Goal: Task Accomplishment & Management: Complete application form

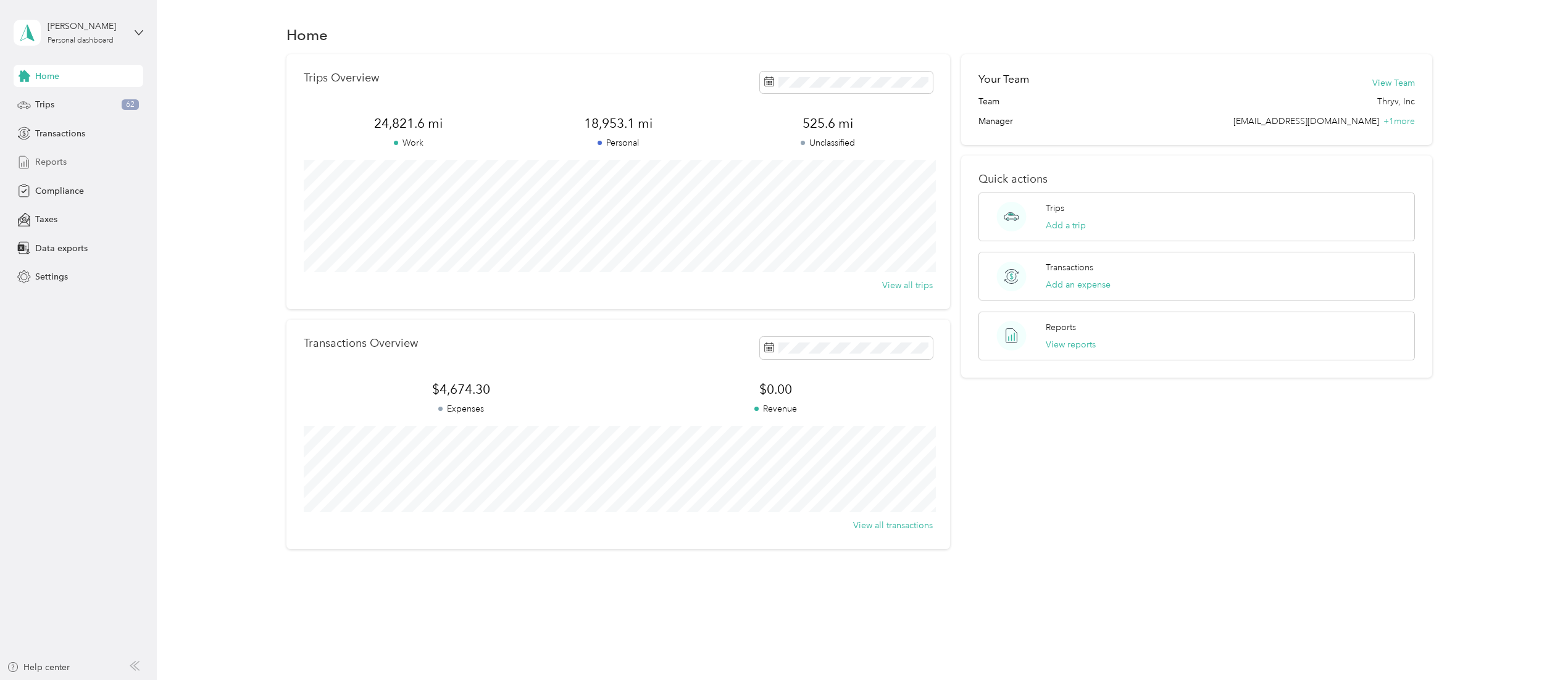
click at [57, 157] on span "Reports" at bounding box center [51, 161] width 32 height 13
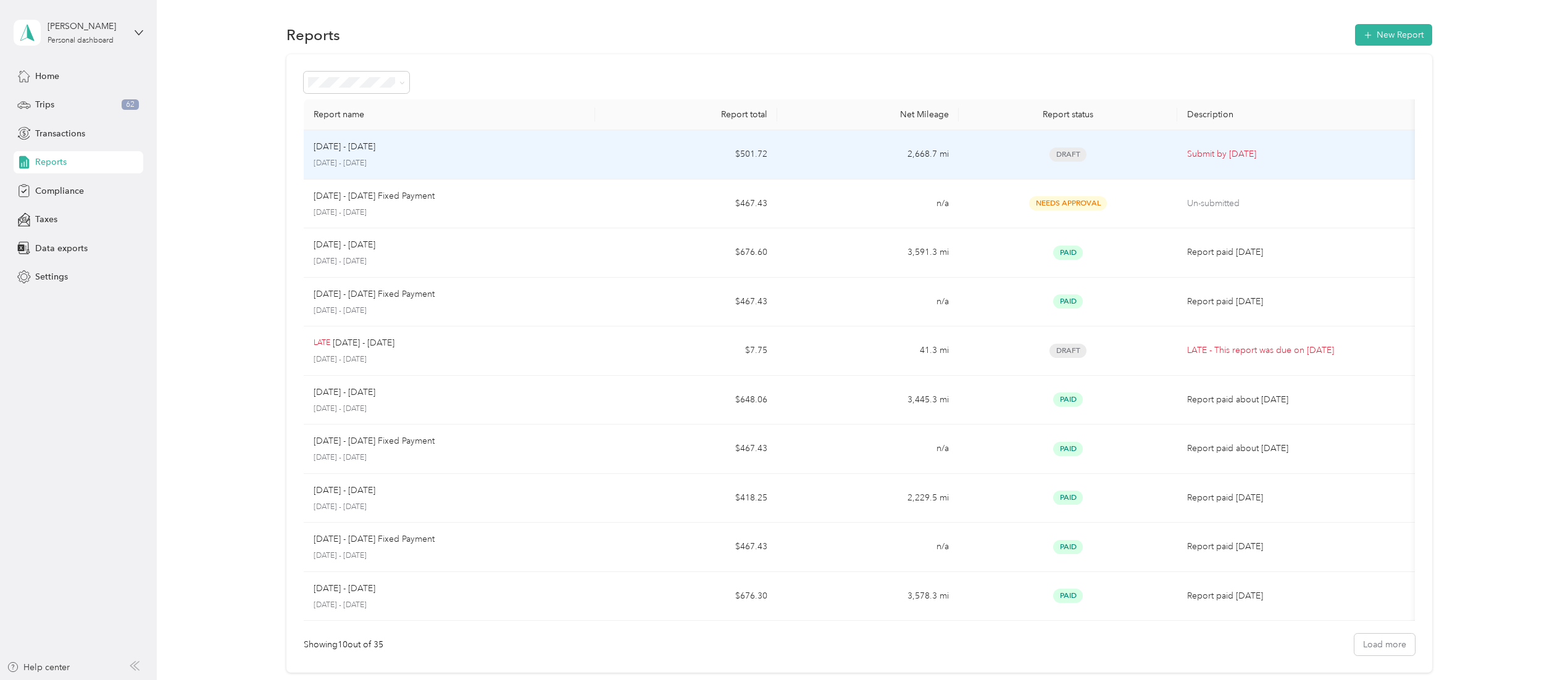
click at [350, 144] on p "[DATE] - [DATE]" at bounding box center [344, 147] width 61 height 14
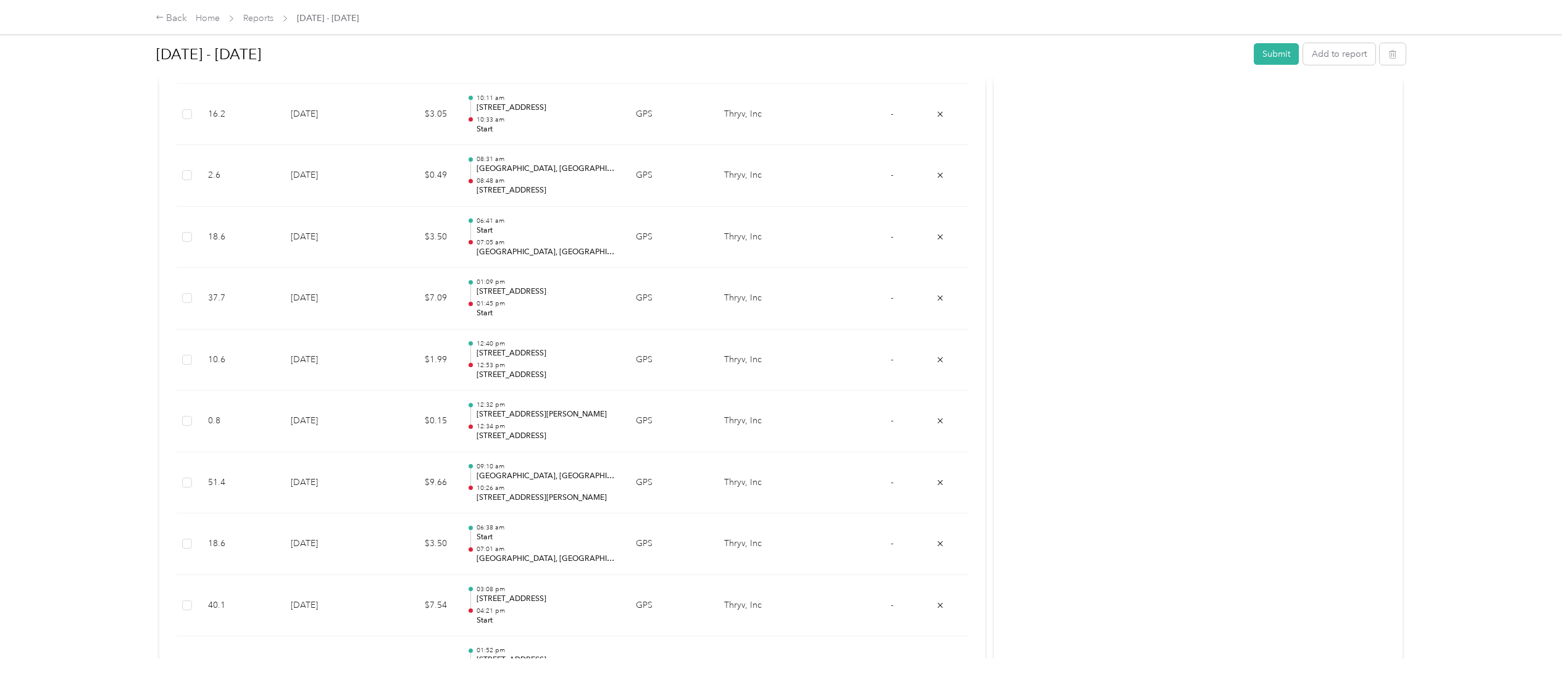
scroll to position [2600, 0]
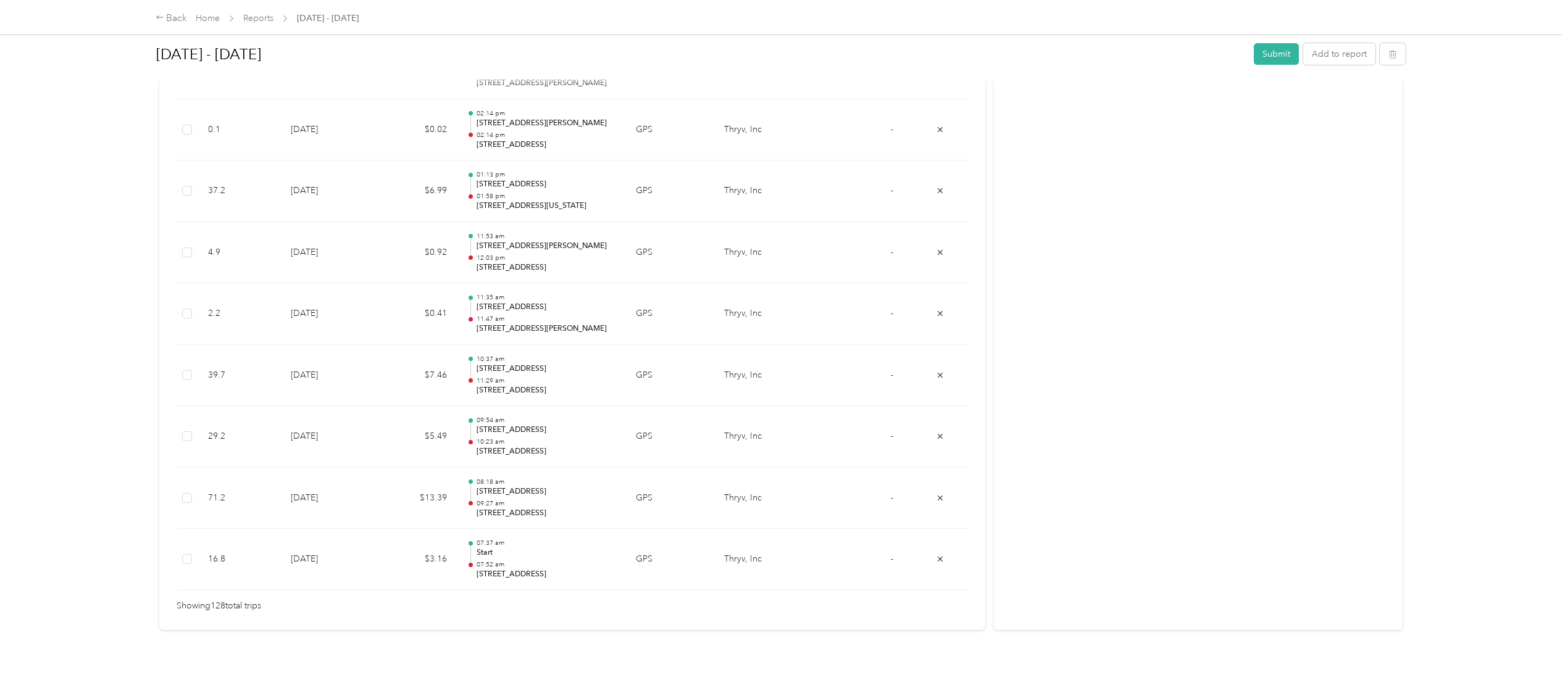
scroll to position [7800, 0]
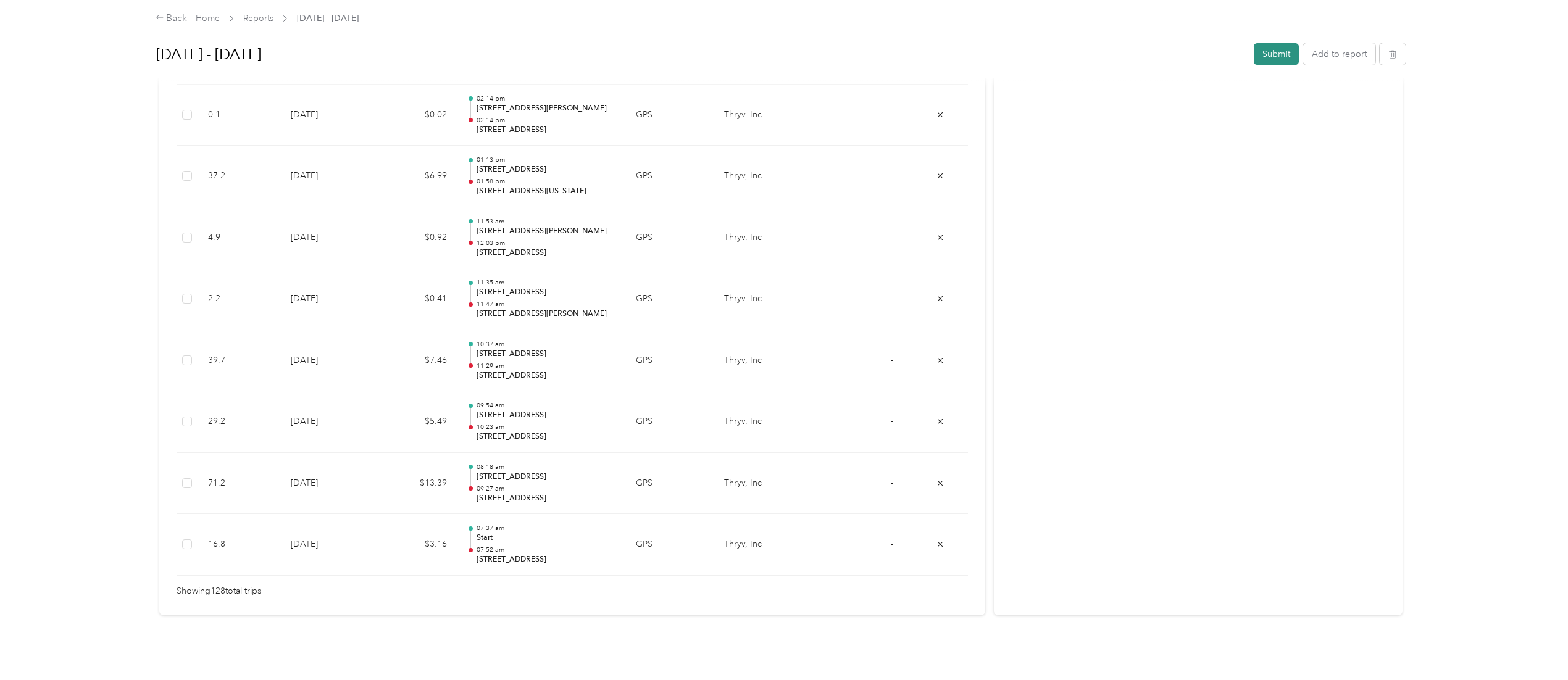
click at [1265, 47] on button "Submit" at bounding box center [1277, 54] width 46 height 22
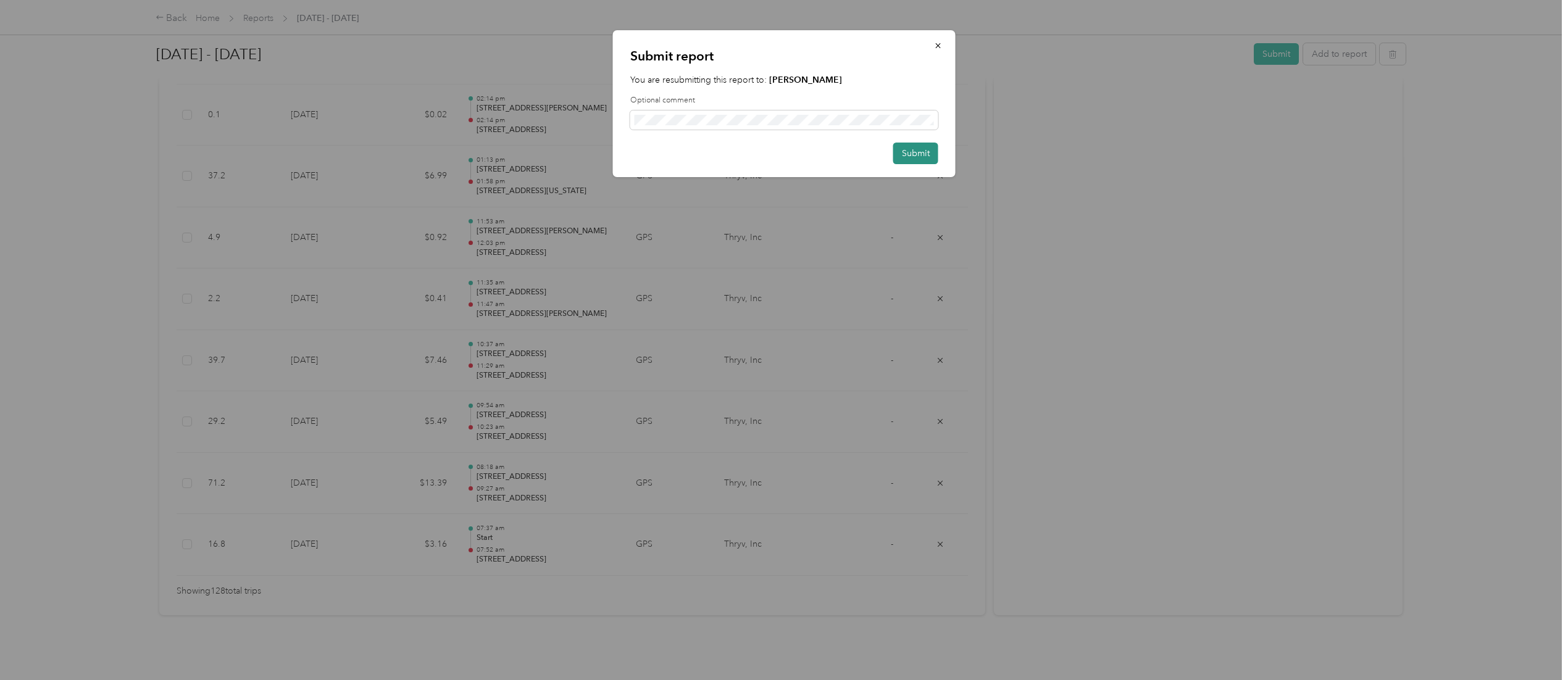
click at [914, 152] on button "Submit" at bounding box center [916, 153] width 46 height 22
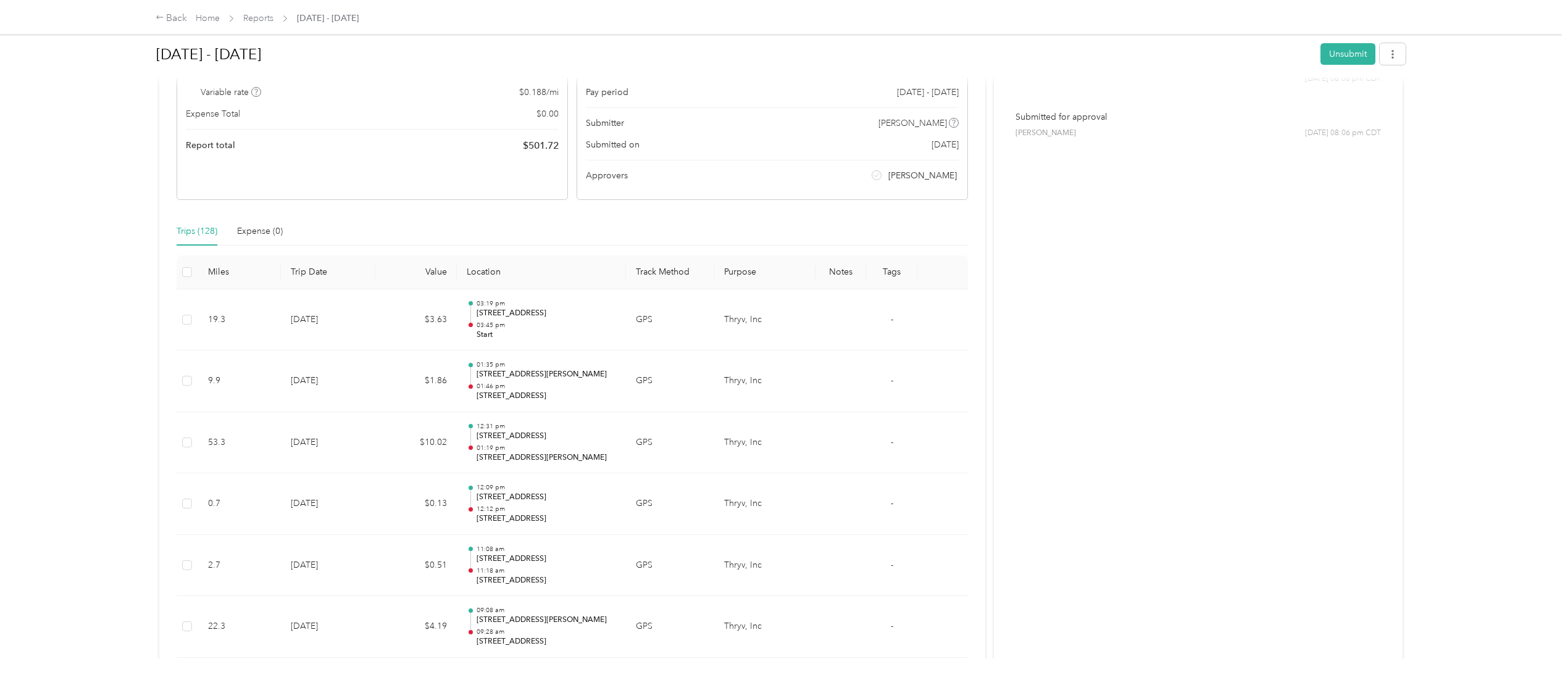
scroll to position [0, 0]
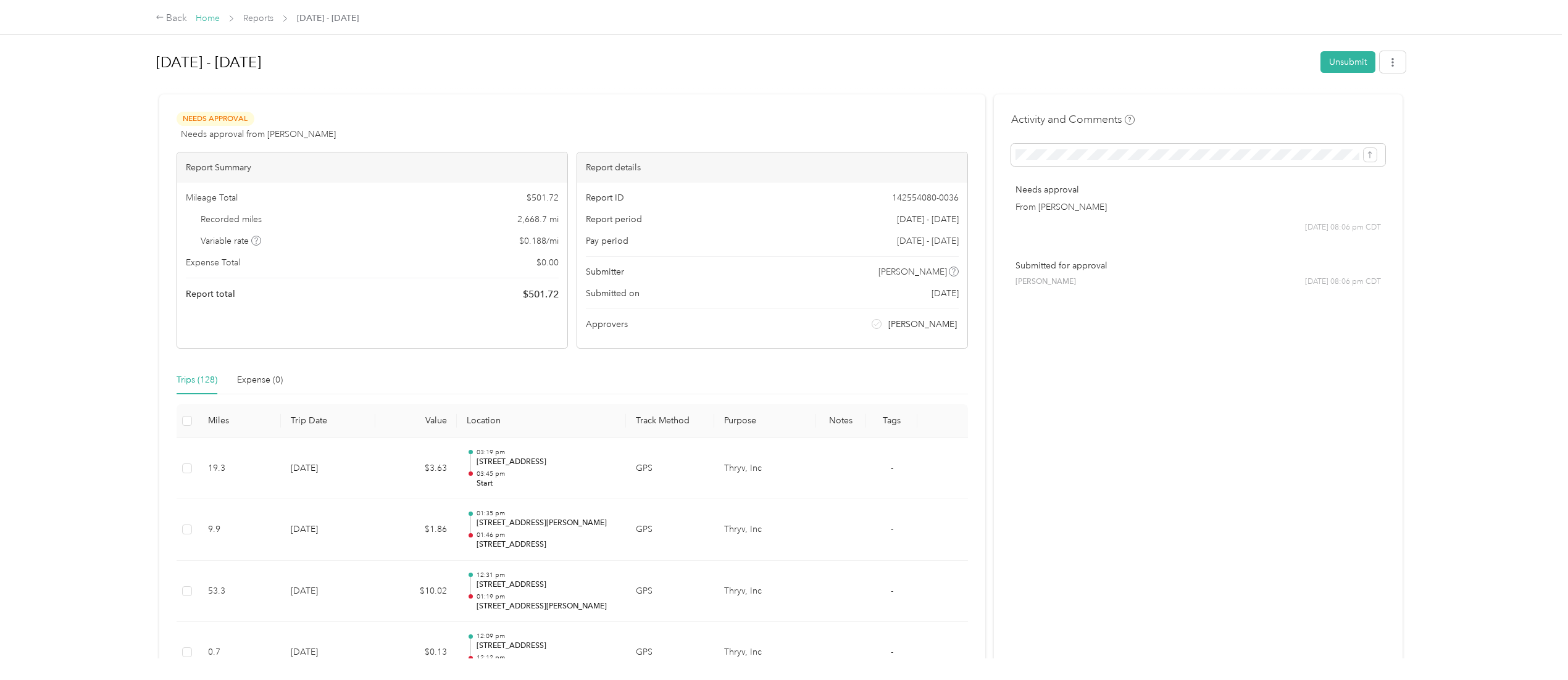
click at [213, 15] on link "Home" at bounding box center [208, 18] width 24 height 11
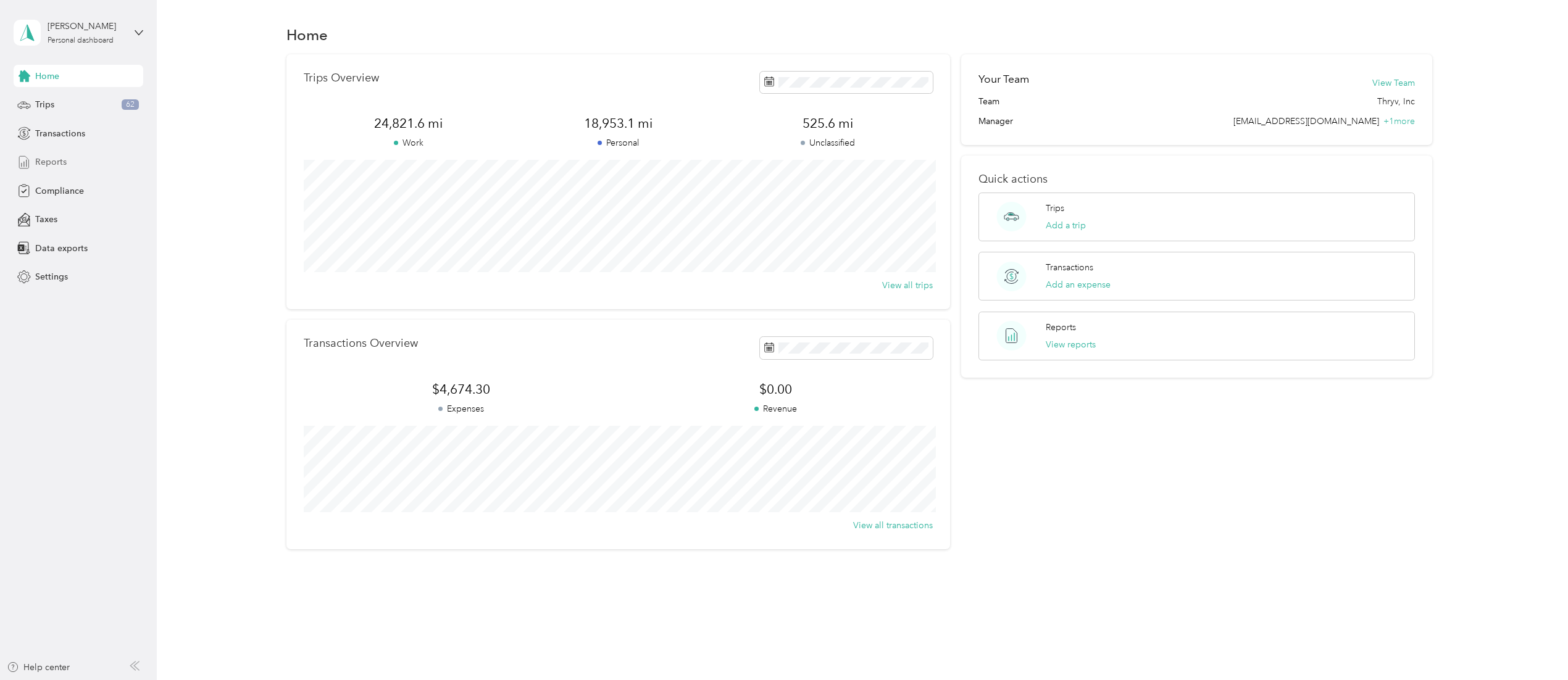
click at [59, 161] on span "Reports" at bounding box center [51, 161] width 32 height 13
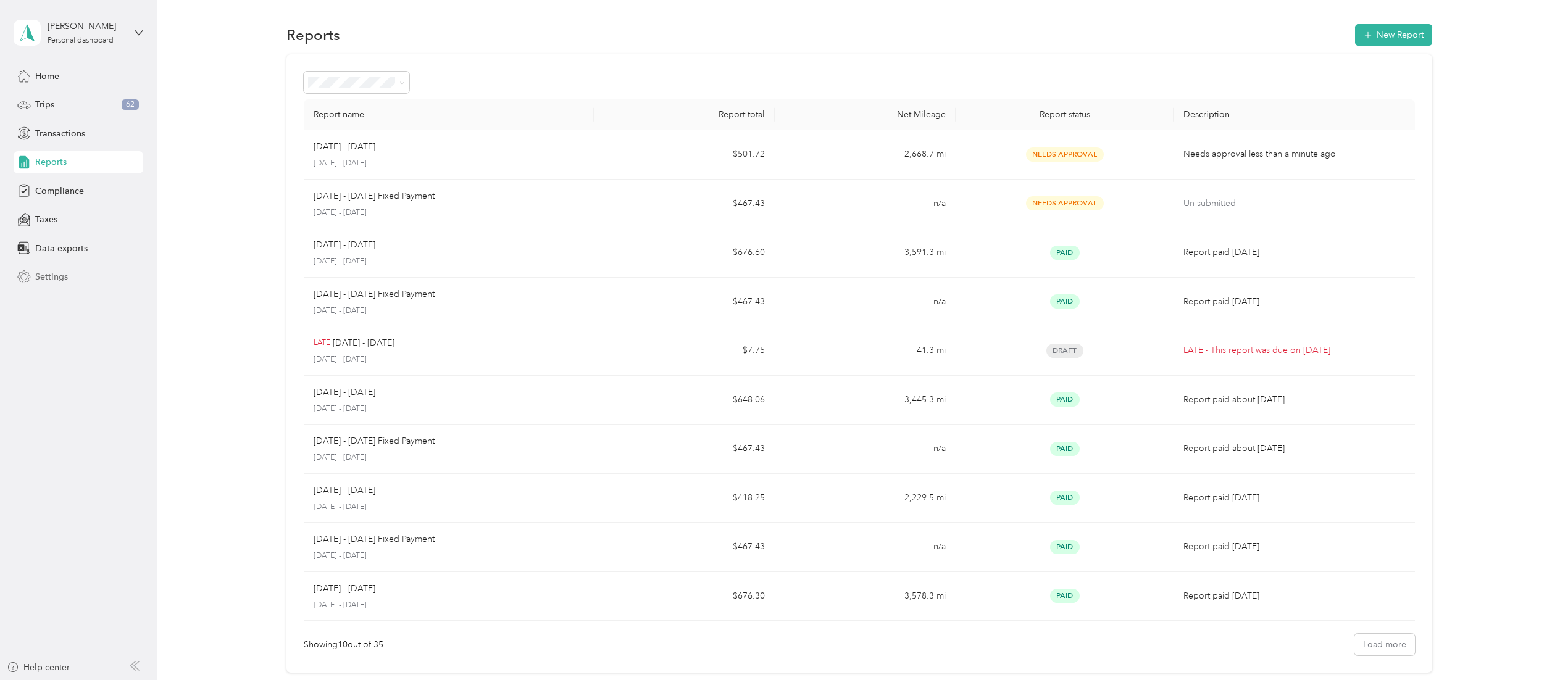
click at [56, 273] on span "Settings" at bounding box center [51, 276] width 33 height 13
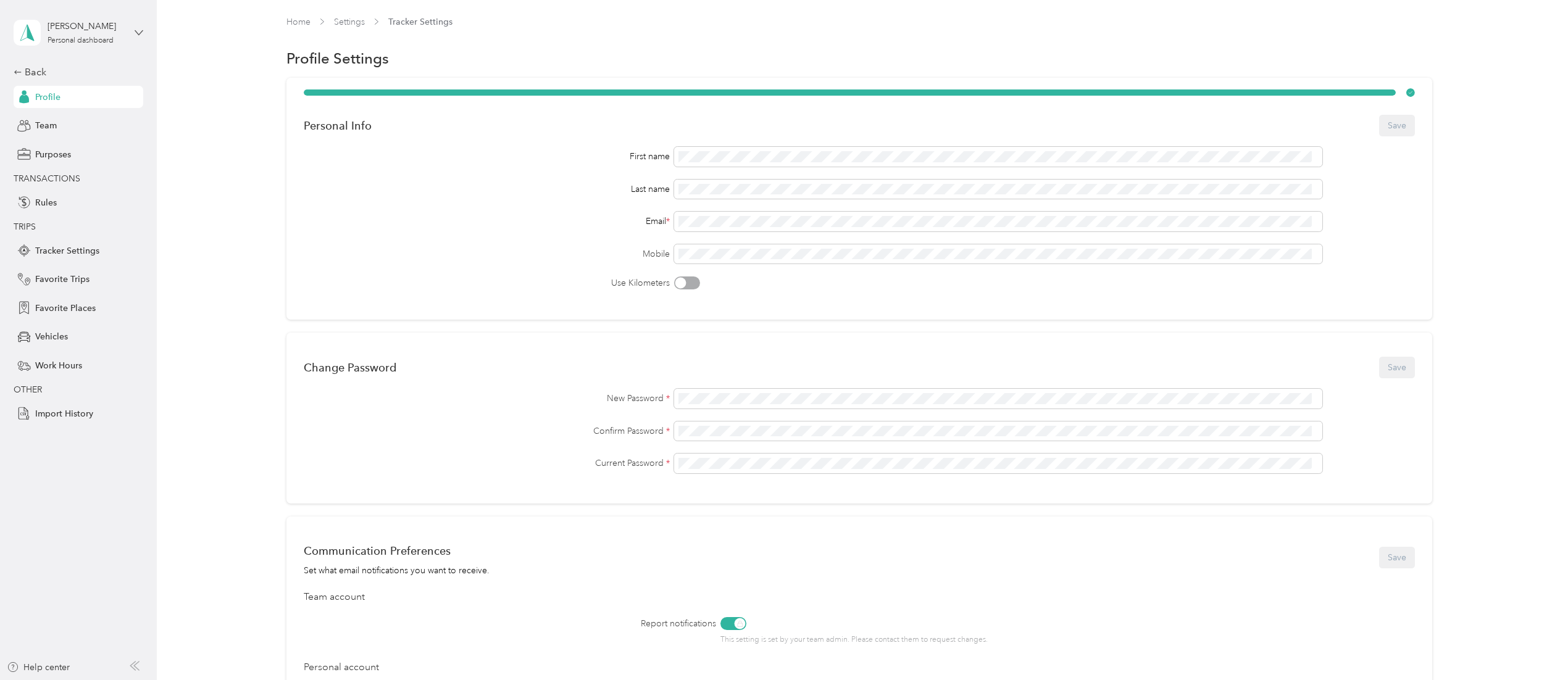
click at [139, 32] on icon at bounding box center [139, 33] width 9 height 9
click at [55, 106] on div "Log out" at bounding box center [143, 96] width 243 height 22
